Goal: Task Accomplishment & Management: Complete application form

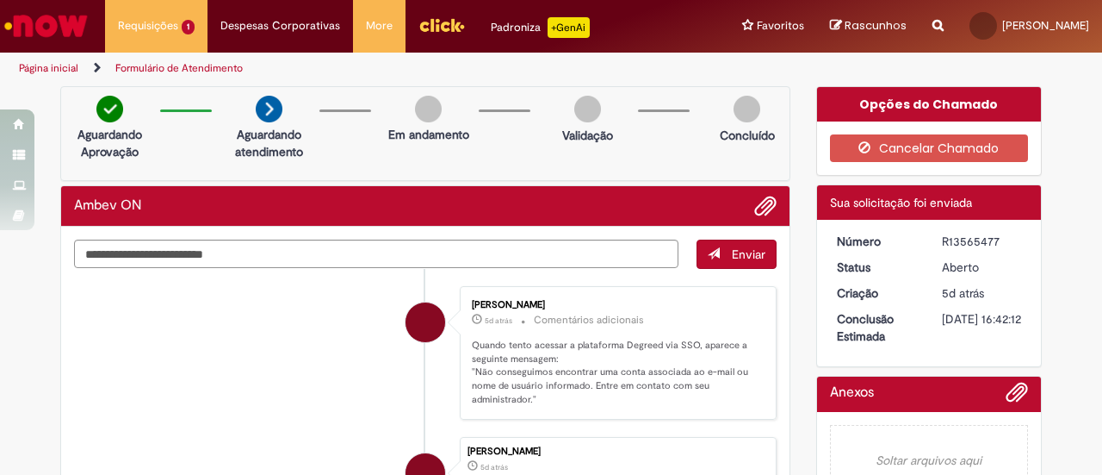
click at [40, 27] on img "Ir para a Homepage" at bounding box center [46, 26] width 89 height 34
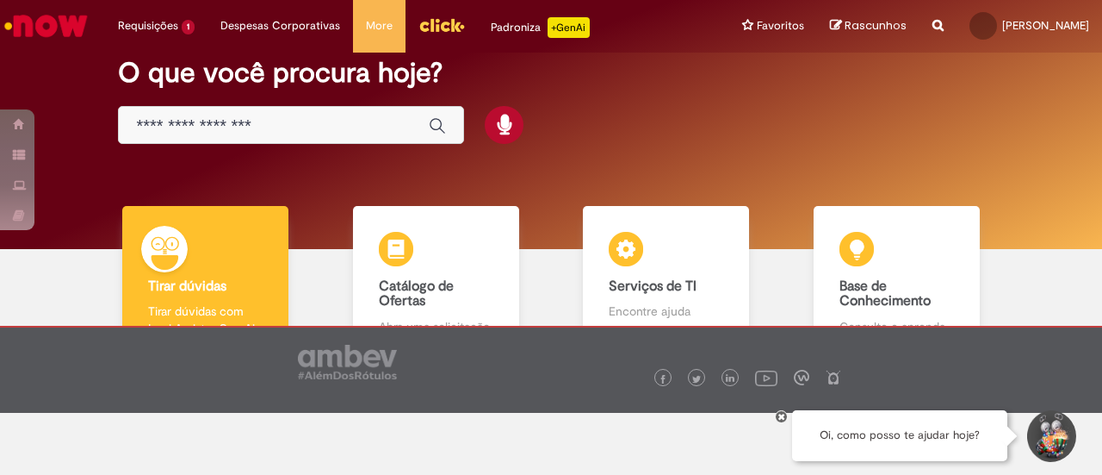
scroll to position [86, 0]
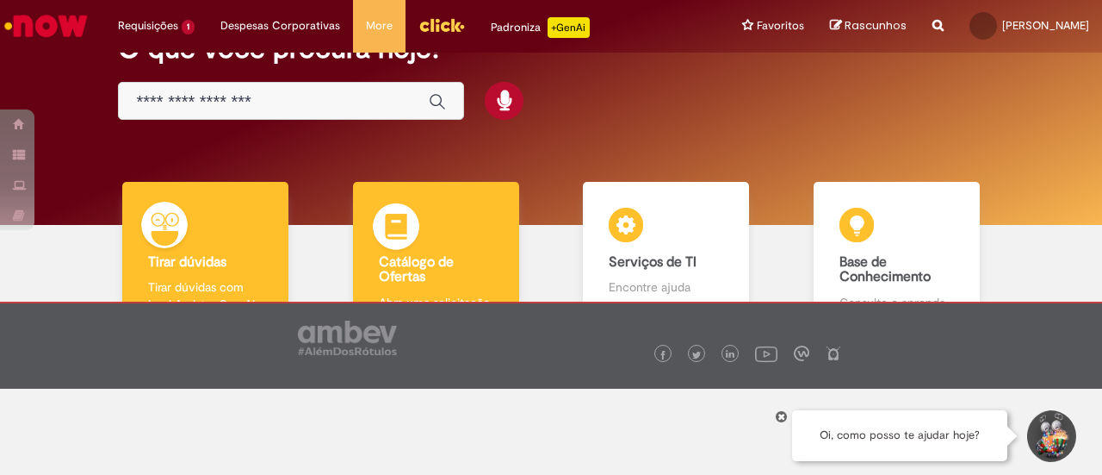
click at [412, 246] on img at bounding box center [396, 229] width 52 height 52
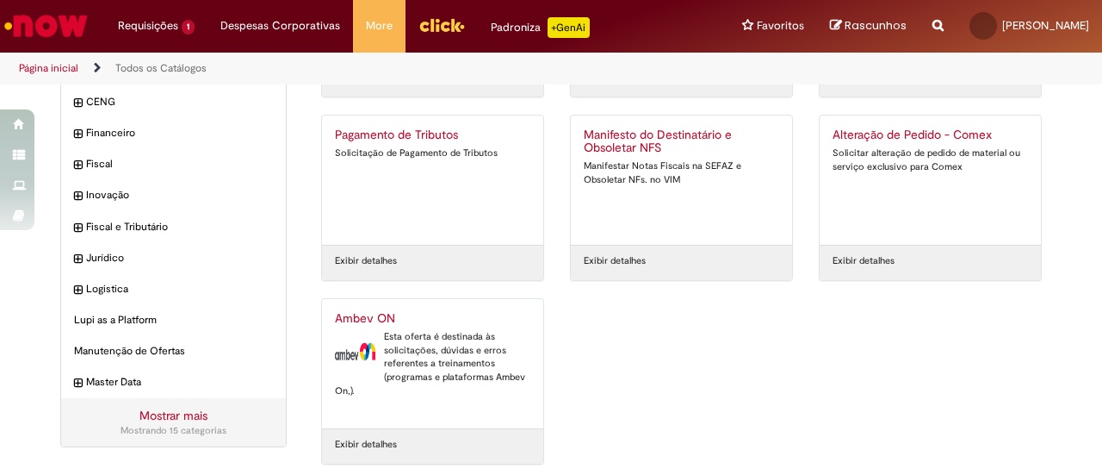
scroll to position [209, 0]
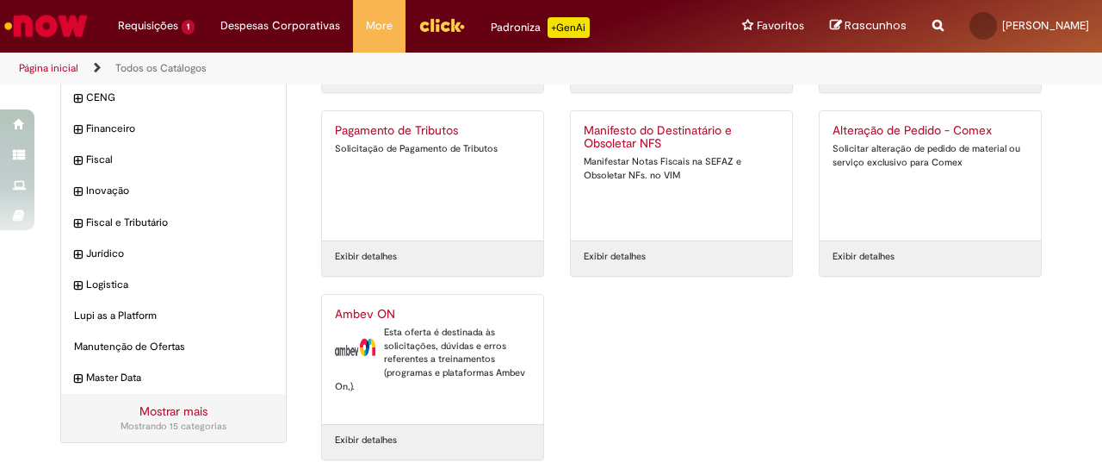
click at [444, 348] on div "Esta oferta é destinada às solicitações, dúvidas e erros referentes a treinamen…" at bounding box center [433, 360] width 196 height 68
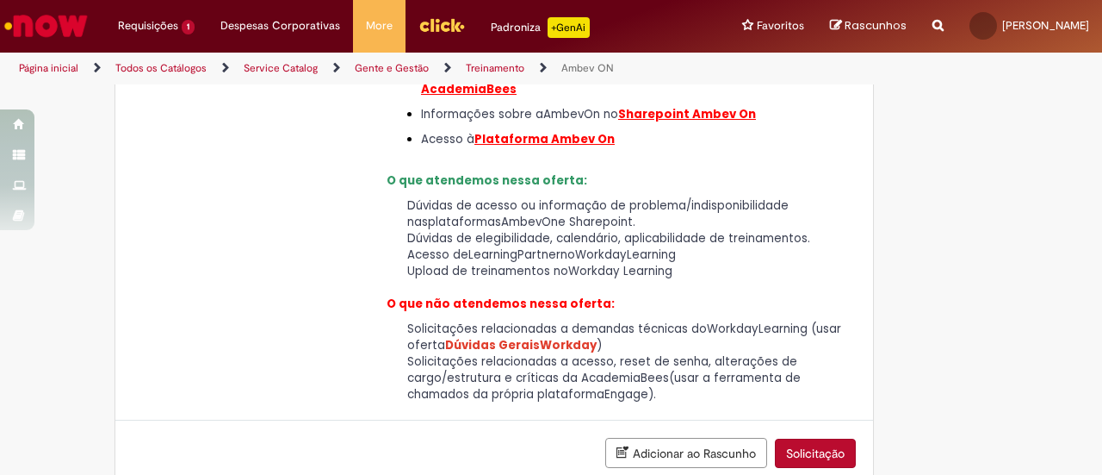
scroll to position [410, 0]
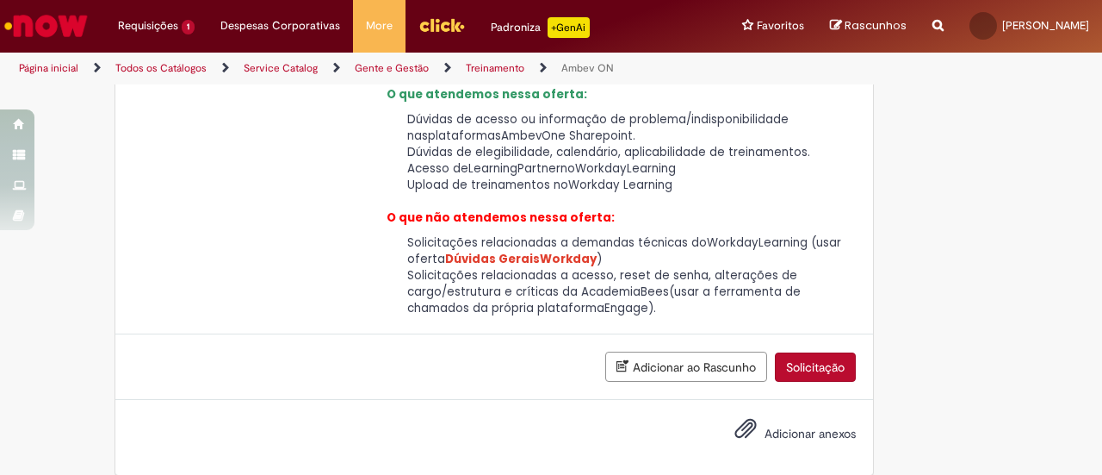
click at [813, 352] on button "Solicitação" at bounding box center [815, 366] width 81 height 29
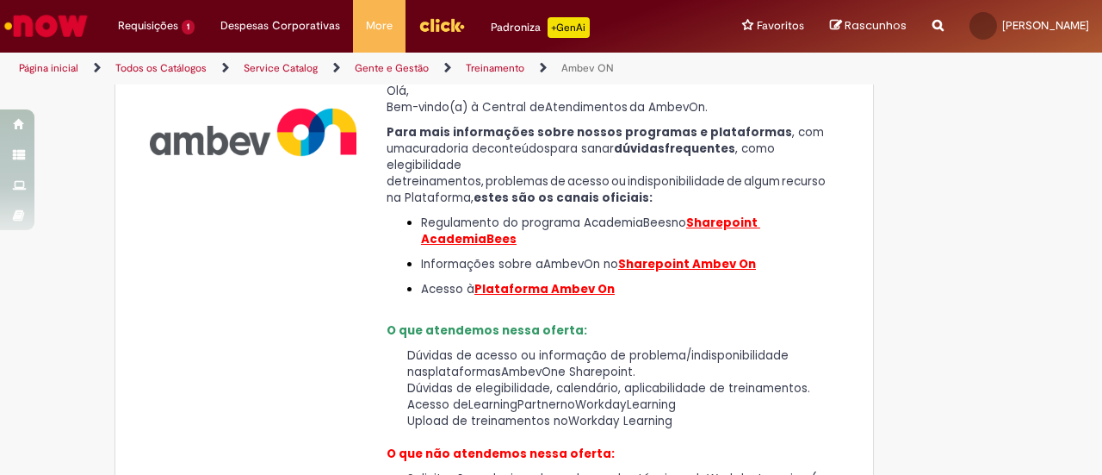
scroll to position [0, 0]
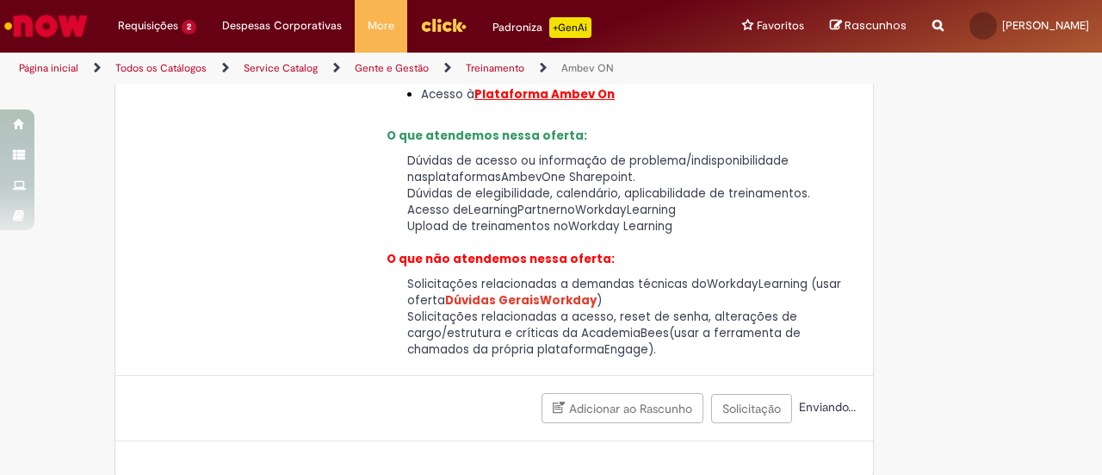
scroll to position [370, 0]
